Goal: Find specific page/section: Find specific page/section

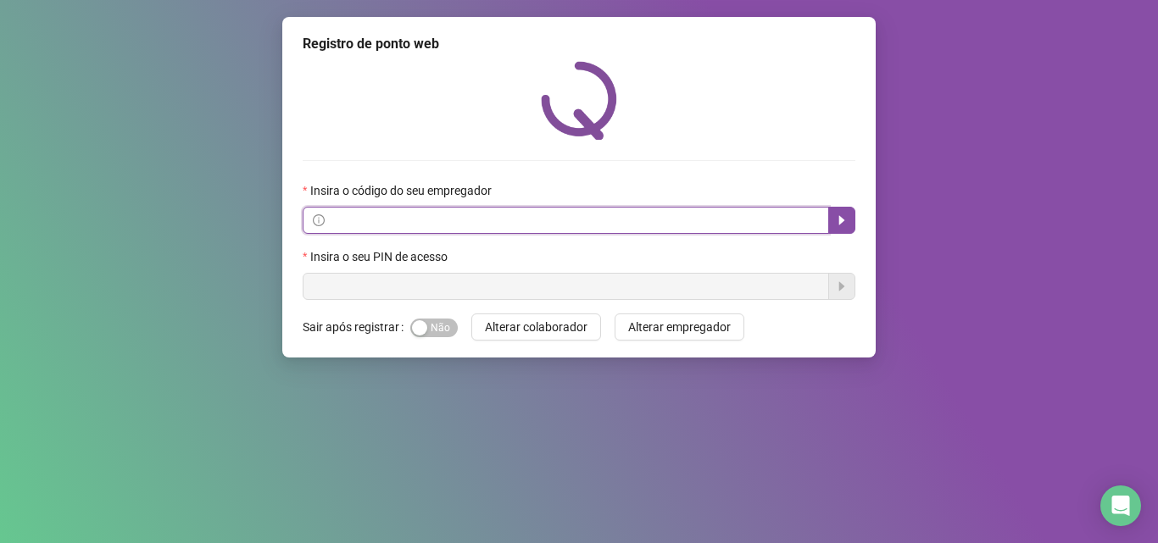
click at [372, 226] on input "text" at bounding box center [573, 220] width 491 height 19
click at [843, 218] on icon "caret-right" at bounding box center [842, 221] width 14 height 14
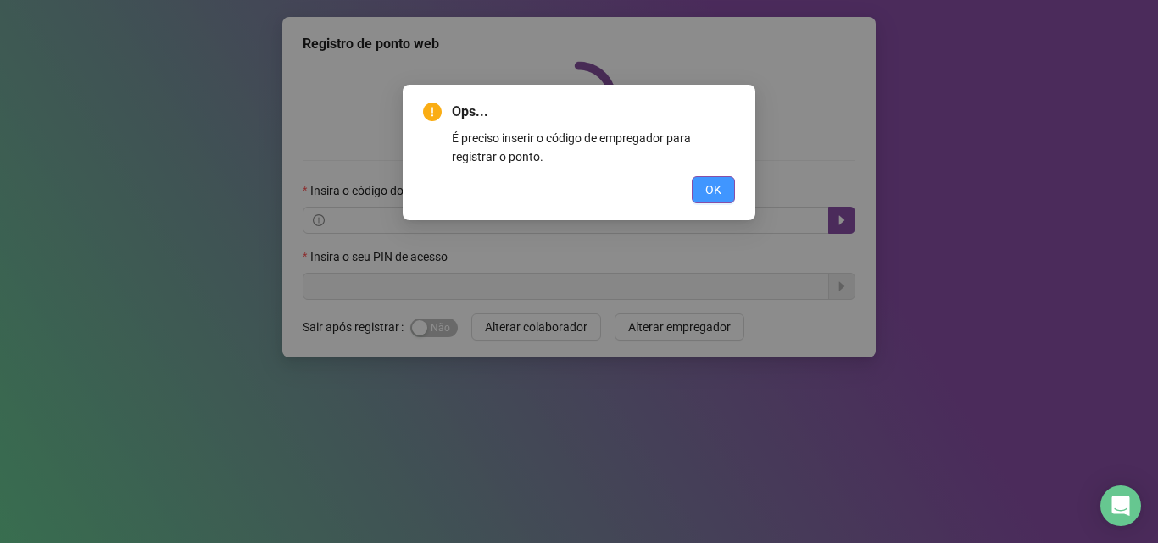
click at [723, 195] on button "OK" at bounding box center [713, 189] width 43 height 27
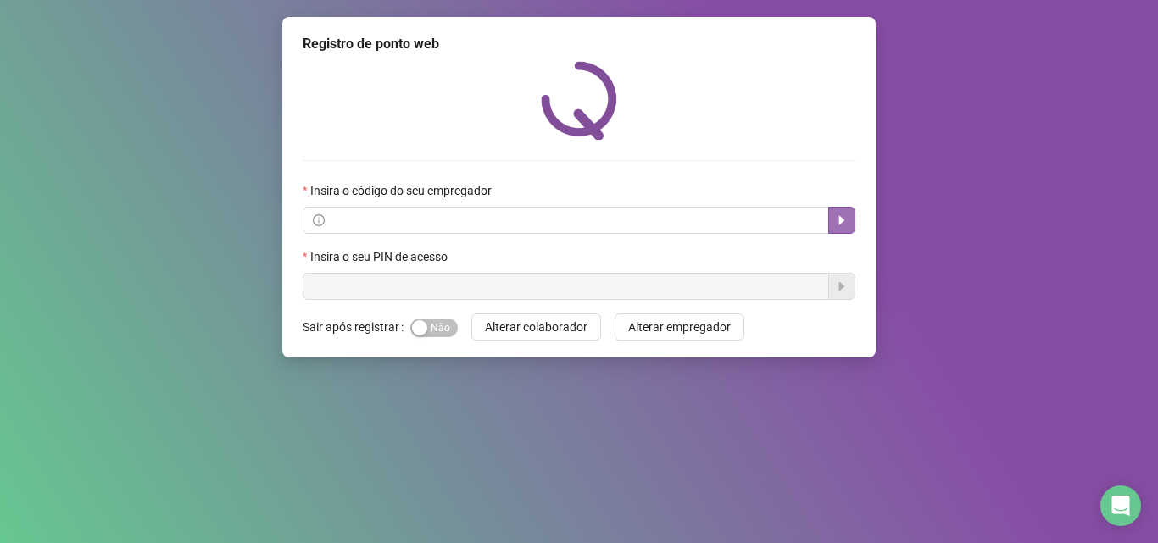
click at [844, 220] on icon "caret-right" at bounding box center [842, 221] width 14 height 14
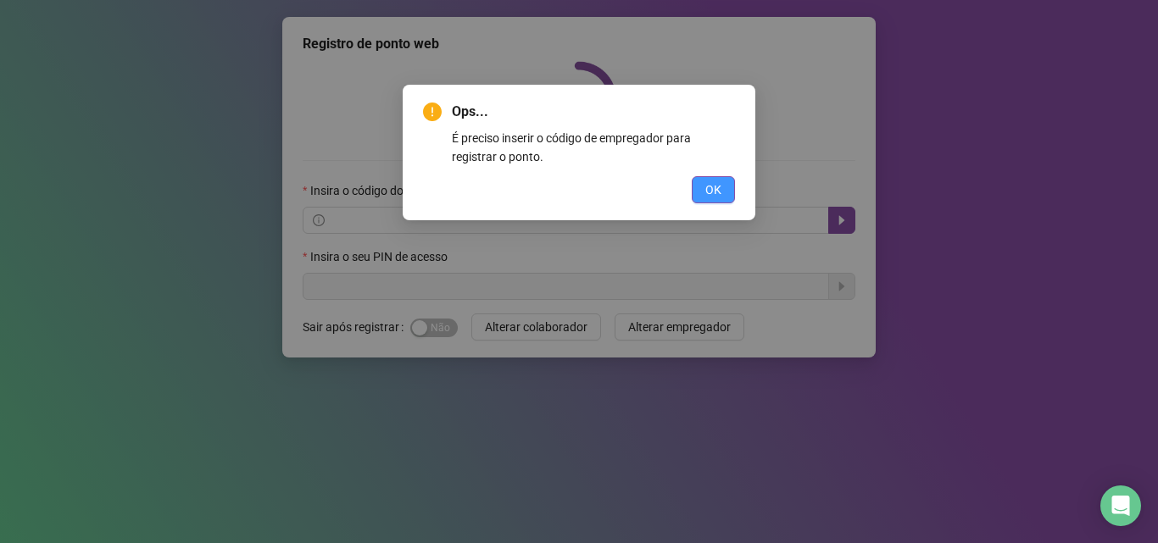
click at [718, 191] on span "OK" at bounding box center [713, 190] width 16 height 19
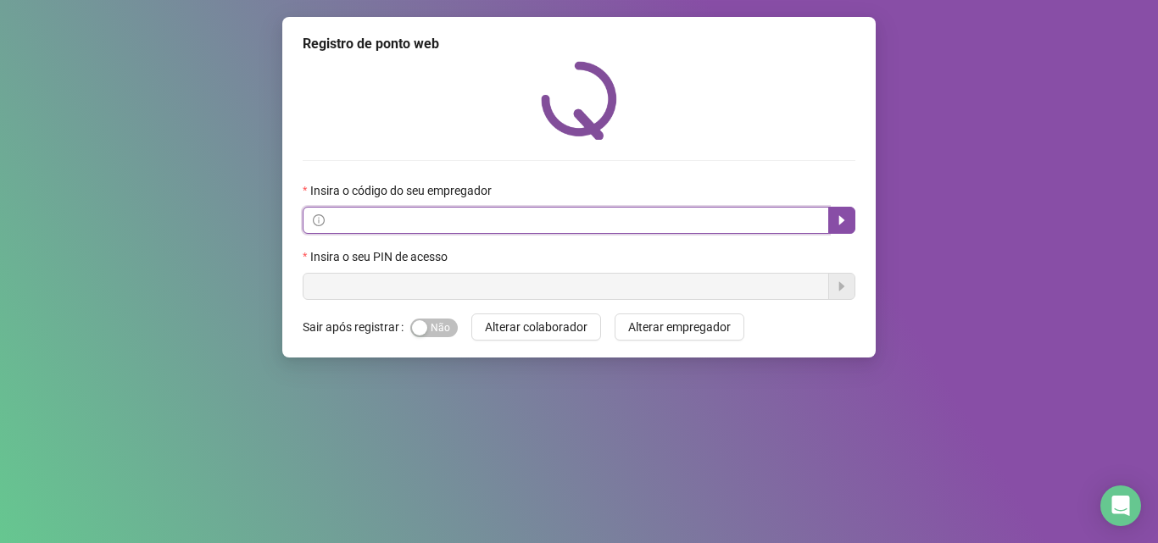
click at [467, 226] on input "text" at bounding box center [573, 220] width 491 height 19
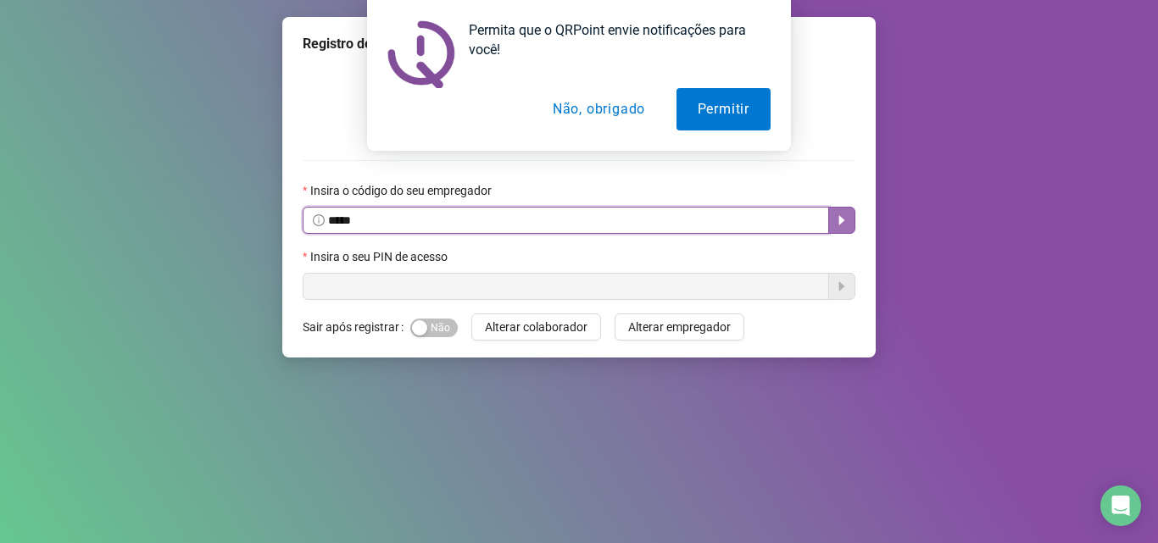
click at [839, 220] on icon "caret-right" at bounding box center [842, 221] width 14 height 14
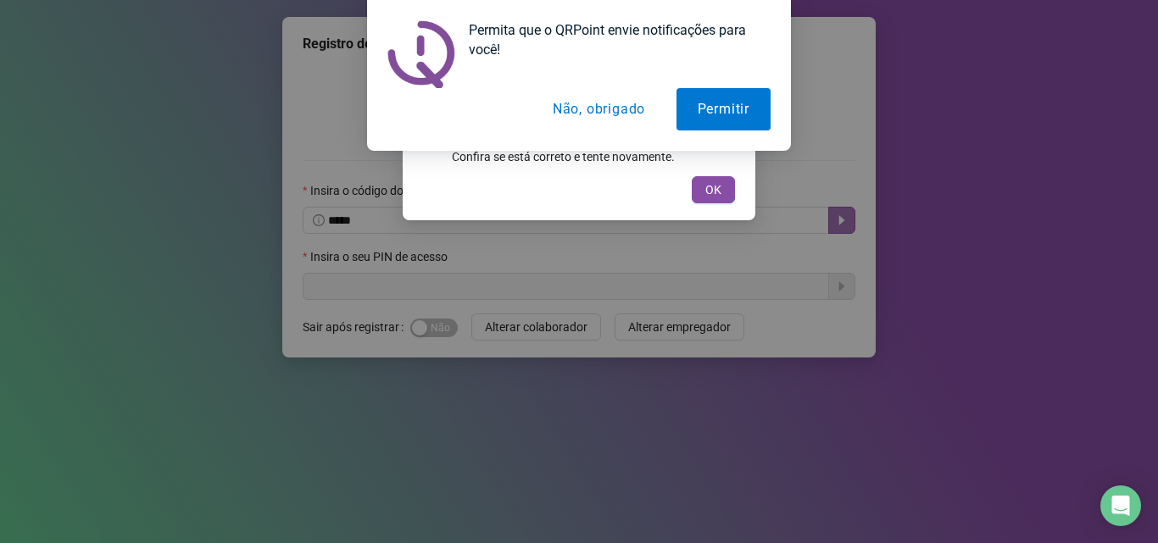
click at [577, 111] on button "Não, obrigado" at bounding box center [599, 109] width 135 height 42
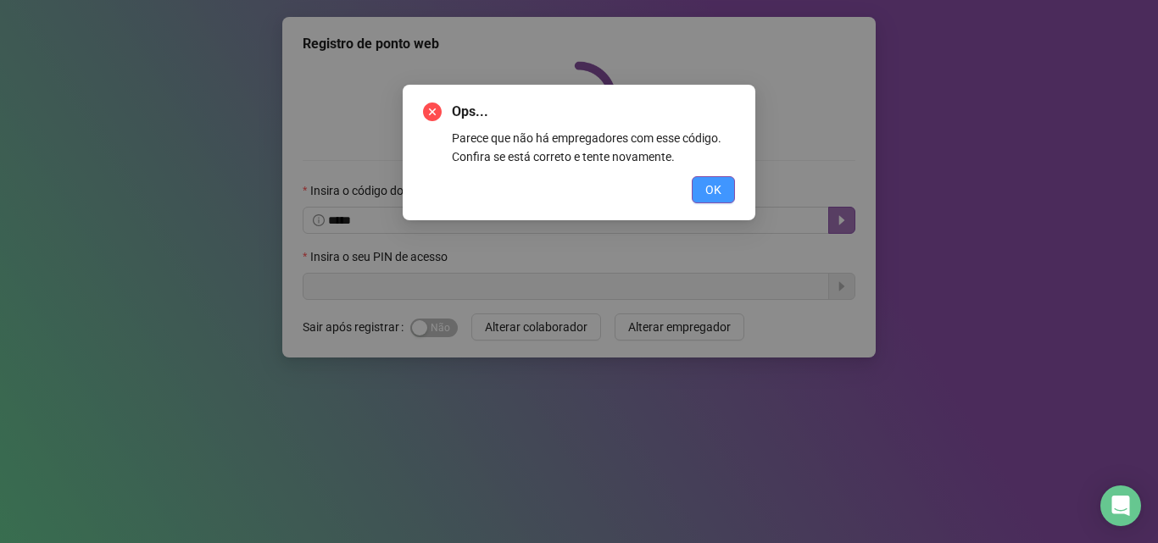
click at [709, 181] on span "OK" at bounding box center [713, 190] width 16 height 19
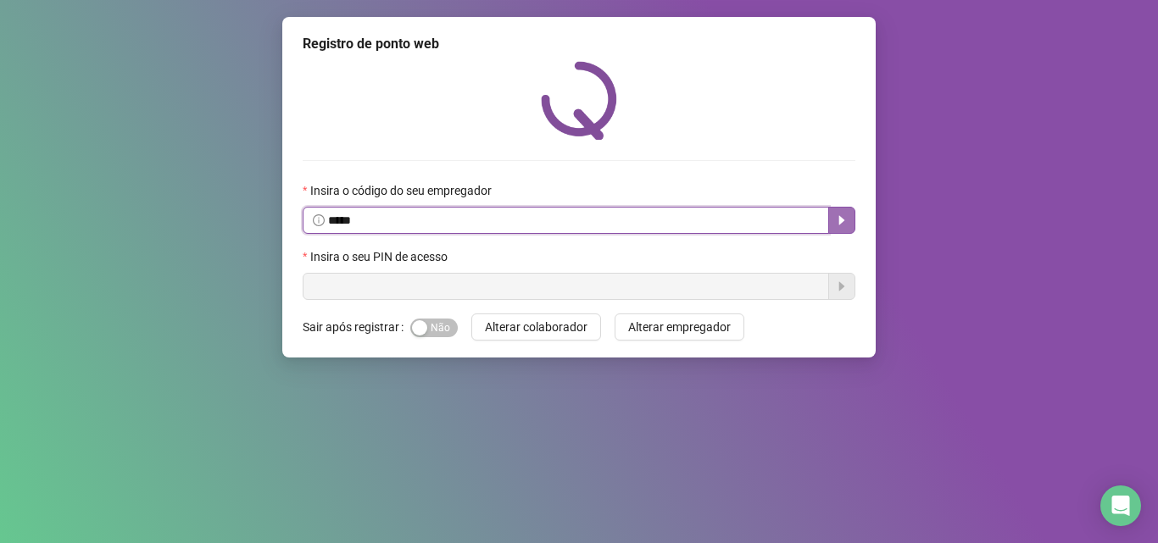
click at [372, 223] on input "*****" at bounding box center [573, 220] width 491 height 19
type input "*"
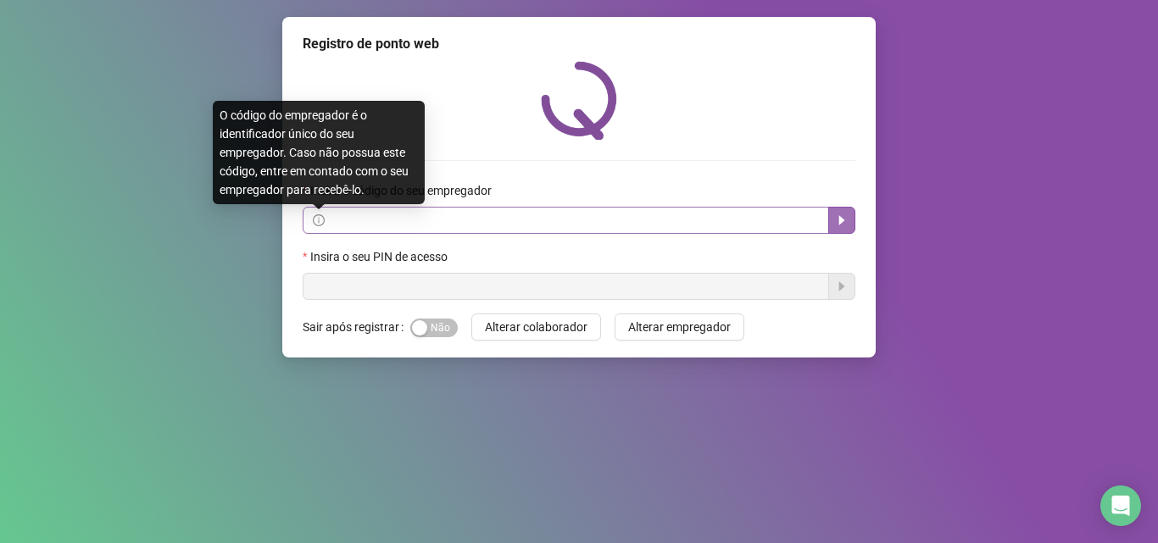
click at [318, 221] on icon "info-circle" at bounding box center [319, 221] width 12 height 12
